Goal: Task Accomplishment & Management: Manage account settings

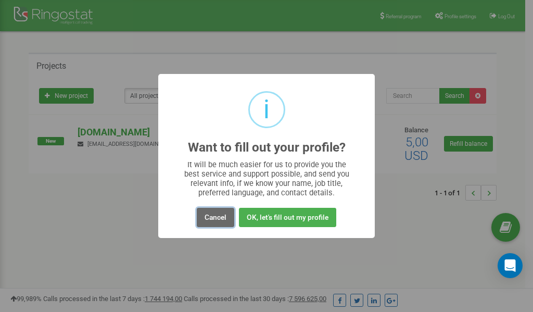
click at [217, 218] on button "Cancel" at bounding box center [215, 217] width 37 height 19
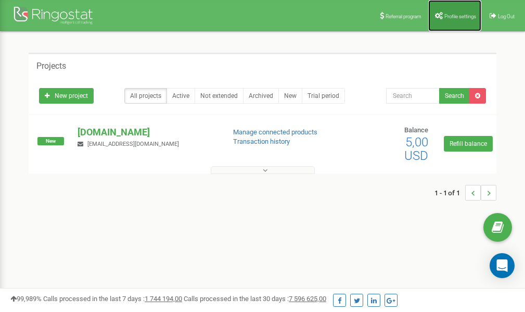
click at [452, 14] on span "Profile settings" at bounding box center [460, 17] width 32 height 6
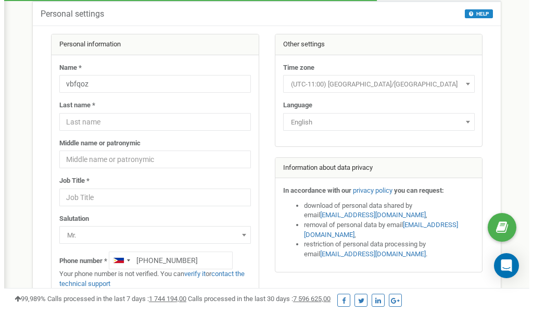
scroll to position [52, 0]
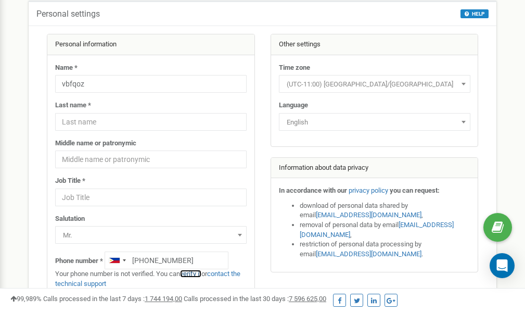
click at [195, 274] on link "verify it" at bounding box center [190, 273] width 21 height 8
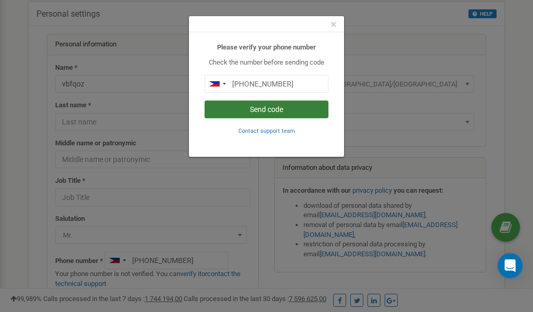
click at [244, 109] on button "Send code" at bounding box center [266, 109] width 124 height 18
